Goal: Transaction & Acquisition: Purchase product/service

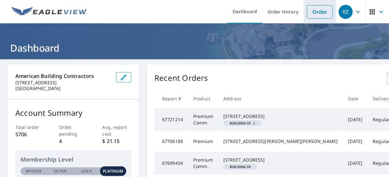
click at [330, 14] on link "Order" at bounding box center [320, 11] width 26 height 13
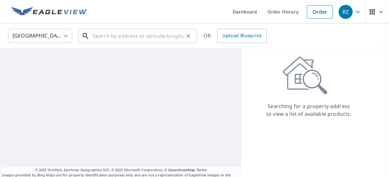
click at [110, 37] on input "text" at bounding box center [138, 36] width 91 height 18
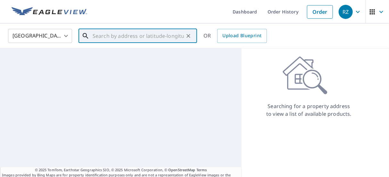
paste input "[STREET_ADDRESS]"
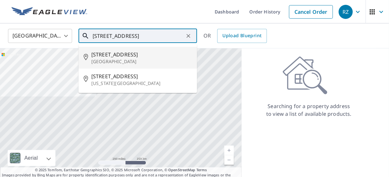
click at [125, 60] on p "[GEOGRAPHIC_DATA]" at bounding box center [141, 61] width 101 height 6
type input "[STREET_ADDRESS][PERSON_NAME]"
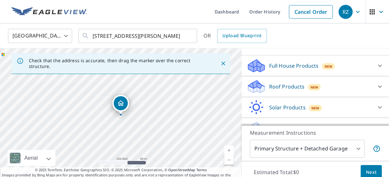
scroll to position [72, 0]
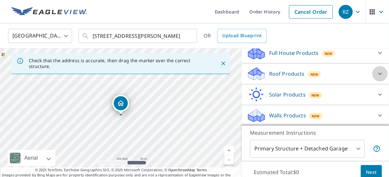
click at [381, 72] on icon at bounding box center [380, 74] width 8 height 8
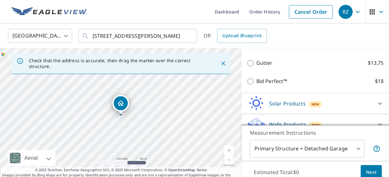
scroll to position [145, 0]
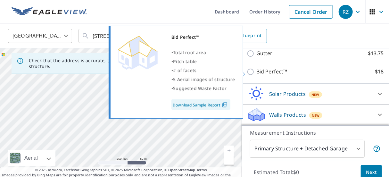
click at [252, 73] on input "Bid Perfect™ $18" at bounding box center [252, 72] width 10 height 8
checkbox input "true"
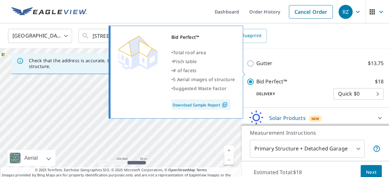
scroll to position [155, 0]
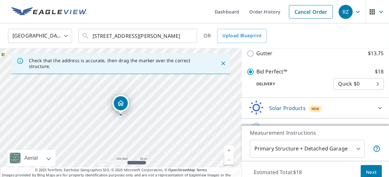
click at [365, 173] on button "Next" at bounding box center [371, 172] width 21 height 14
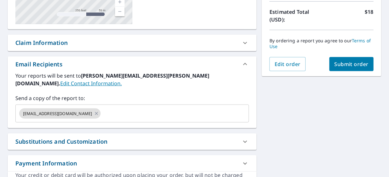
scroll to position [124, 0]
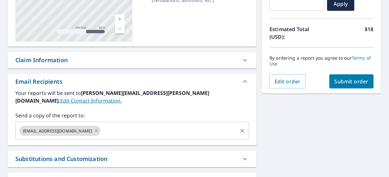
click at [102, 125] on input "text" at bounding box center [169, 131] width 135 height 12
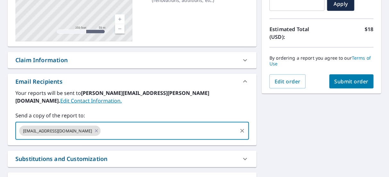
paste input "[PERSON_NAME]"
type input "[PERSON_NAME]"
click at [63, 58] on div "Claim Information" at bounding box center [41, 60] width 52 height 9
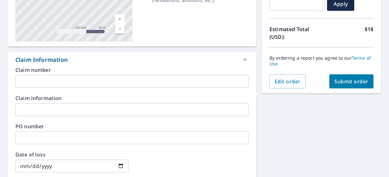
click at [73, 77] on input "text" at bounding box center [132, 81] width 234 height 13
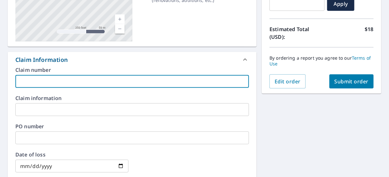
paste input "[PERSON_NAME]"
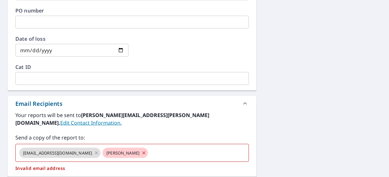
scroll to position [249, 0]
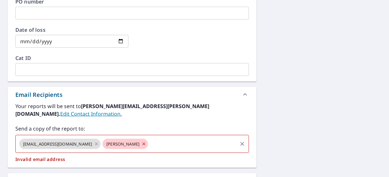
click at [142, 142] on icon at bounding box center [143, 143] width 3 height 3
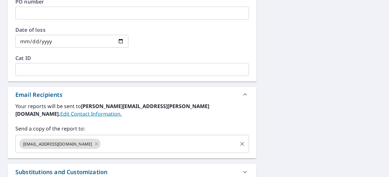
type input "[PERSON_NAME]"
click at [102, 139] on input "text" at bounding box center [169, 144] width 135 height 12
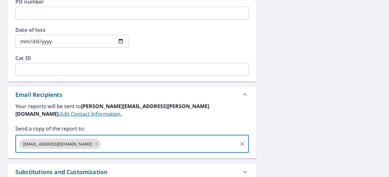
paste input "[PERSON_NAME][EMAIL_ADDRESS][PERSON_NAME][DOMAIN_NAME]"
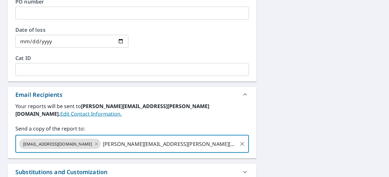
type input "[PERSON_NAME][EMAIL_ADDRESS][PERSON_NAME][DOMAIN_NAME]"
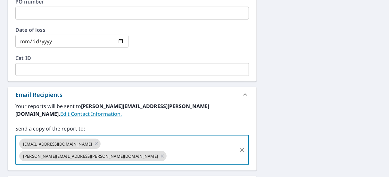
click at [168, 150] on input "text" at bounding box center [202, 156] width 69 height 12
paste input "[EMAIL_ADDRESS][DOMAIN_NAME]"
type input "[EMAIL_ADDRESS][DOMAIN_NAME]"
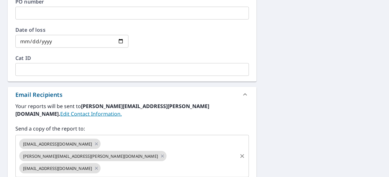
click at [212, 162] on input "text" at bounding box center [169, 168] width 135 height 12
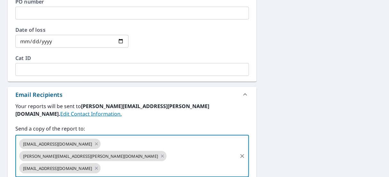
paste input "[EMAIL_ADDRESS][DOMAIN_NAME]"
type input "[EMAIL_ADDRESS][DOMAIN_NAME]"
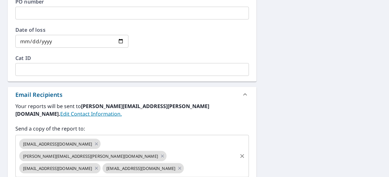
click at [185, 162] on input "text" at bounding box center [211, 168] width 52 height 12
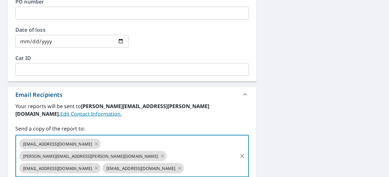
paste input "[PERSON_NAME][EMAIL_ADDRESS][PERSON_NAME][DOMAIN_NAME]"
type input "[PERSON_NAME][EMAIL_ADDRESS][PERSON_NAME][DOMAIN_NAME]"
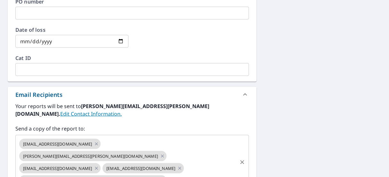
click at [168, 174] on input "text" at bounding box center [202, 180] width 69 height 12
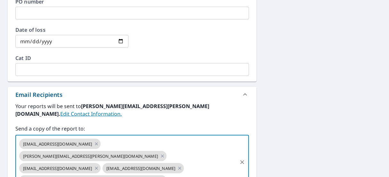
paste input "[PERSON_NAME][EMAIL_ADDRESS][PERSON_NAME][DOMAIN_NAME]"
type input "[PERSON_NAME][EMAIL_ADDRESS][PERSON_NAME][DOMAIN_NAME]"
click at [352, 120] on div "[STREET_ADDRESS][PERSON_NAME] Aerial Road A standard road map Aerial A detailed…" at bounding box center [194, 44] width 389 height 468
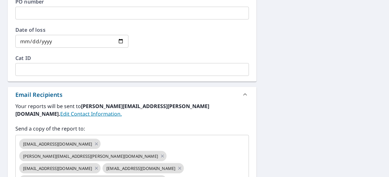
scroll to position [166, 0]
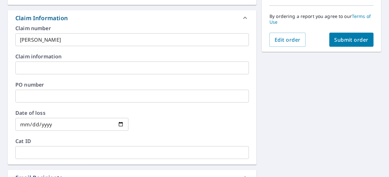
click at [357, 39] on span "Submit order" at bounding box center [352, 39] width 34 height 7
